Goal: Book appointment/travel/reservation

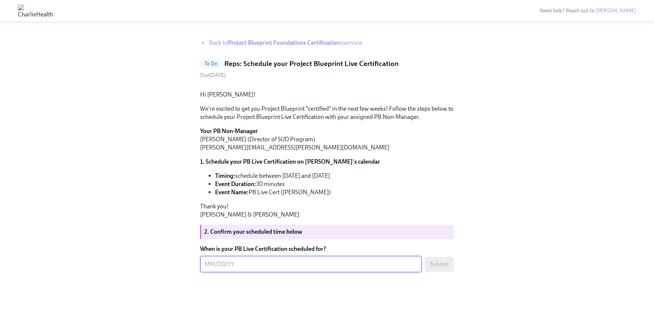
scroll to position [36, 0]
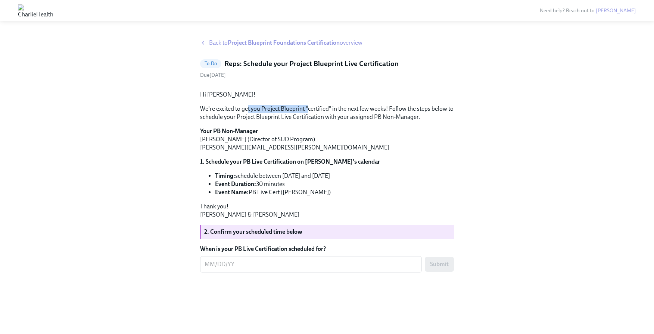
drag, startPoint x: 248, startPoint y: 134, endPoint x: 307, endPoint y: 137, distance: 59.0
click at [307, 121] on p "We're excited to get you Project Blueprint "certified" in the next few weeks! F…" at bounding box center [327, 113] width 254 height 16
drag, startPoint x: 242, startPoint y: 201, endPoint x: 347, endPoint y: 203, distance: 104.5
click at [347, 180] on li "Timing: schedule between [DATE] and [DATE]" at bounding box center [334, 176] width 239 height 8
click at [236, 180] on li "Timing: schedule between [DATE] and [DATE]" at bounding box center [334, 176] width 239 height 8
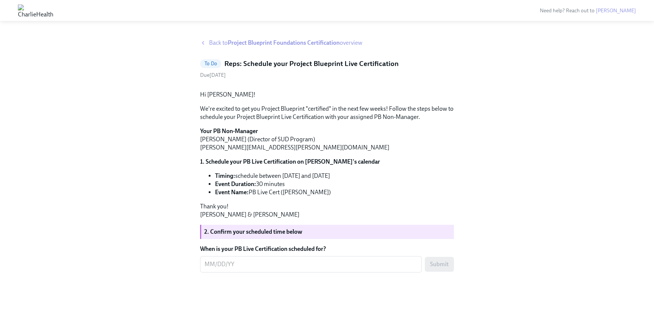
drag, startPoint x: 235, startPoint y: 201, endPoint x: 341, endPoint y: 202, distance: 106.3
click at [341, 180] on li "Timing: schedule between [DATE] and [DATE]" at bounding box center [334, 176] width 239 height 8
click at [247, 269] on textarea "When is your PB Live Certification scheduled for?" at bounding box center [310, 264] width 213 height 9
drag, startPoint x: 226, startPoint y: 189, endPoint x: 317, endPoint y: 192, distance: 91.4
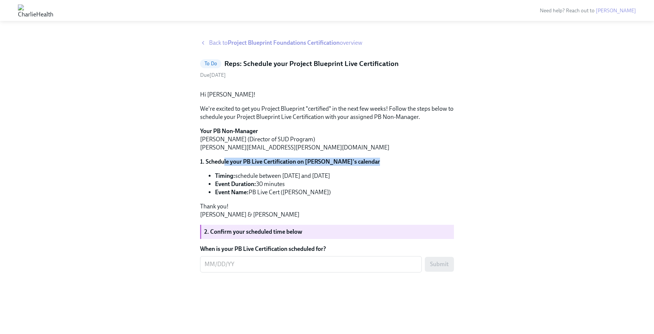
click at [317, 192] on div "Hi Haley! We're excited to get you Project Blueprint "certified" in the next fe…" at bounding box center [327, 155] width 254 height 128
click at [269, 188] on li "Event Duration: 30 minutes" at bounding box center [334, 184] width 239 height 8
